Goal: Task Accomplishment & Management: Use online tool/utility

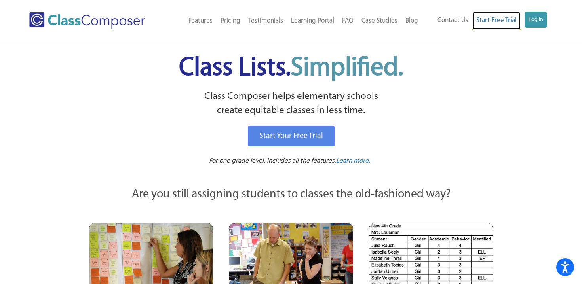
click at [519, 16] on link "Start Free Trial" at bounding box center [497, 21] width 48 height 18
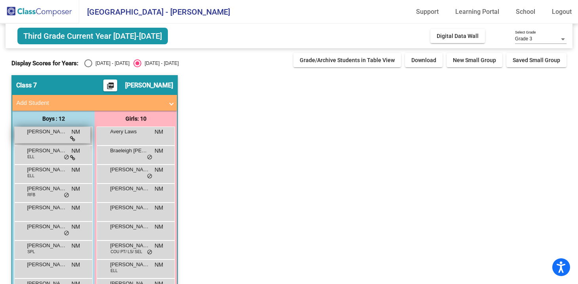
click at [38, 133] on span "[PERSON_NAME]" at bounding box center [47, 132] width 40 height 8
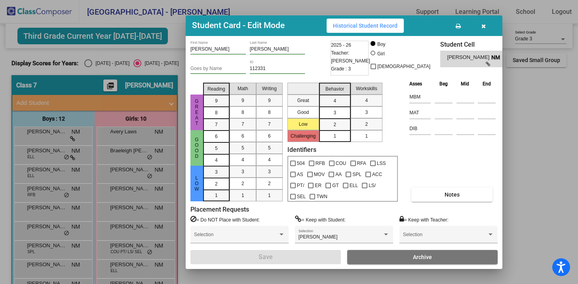
click at [480, 27] on button "button" at bounding box center [483, 26] width 25 height 14
